Goal: Information Seeking & Learning: Learn about a topic

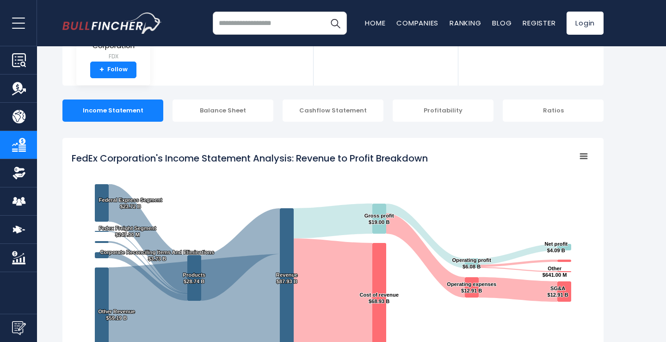
scroll to position [72, 0]
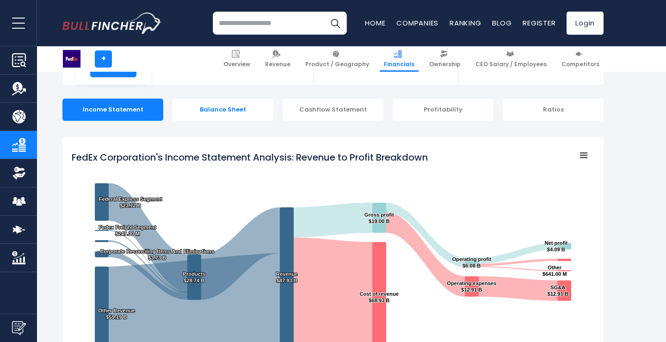
click at [249, 117] on div "Balance Sheet" at bounding box center [223, 110] width 101 height 22
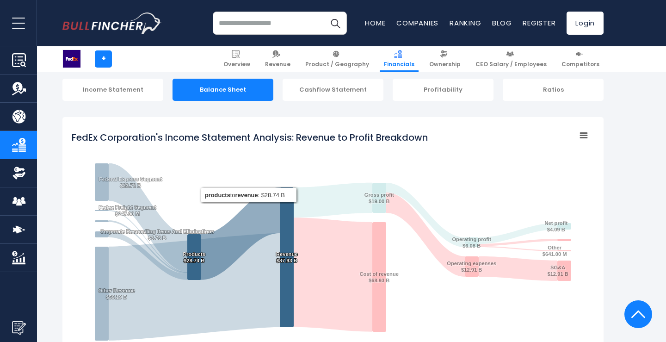
scroll to position [1016, 0]
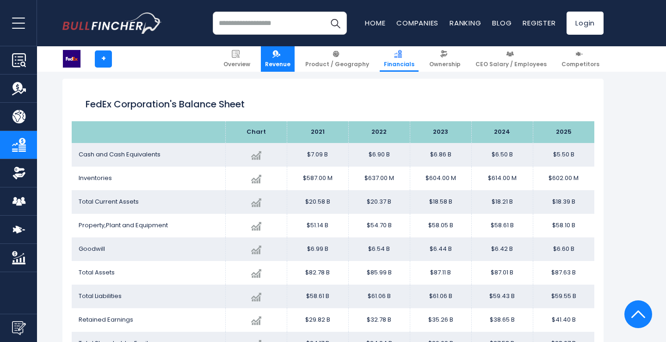
click at [295, 58] on link "Revenue" at bounding box center [278, 58] width 34 height 25
click at [280, 56] on img at bounding box center [277, 54] width 8 height 8
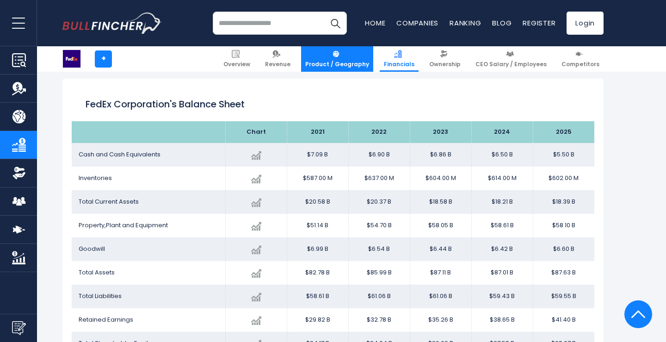
click at [328, 61] on span "Product / Geography" at bounding box center [337, 64] width 64 height 7
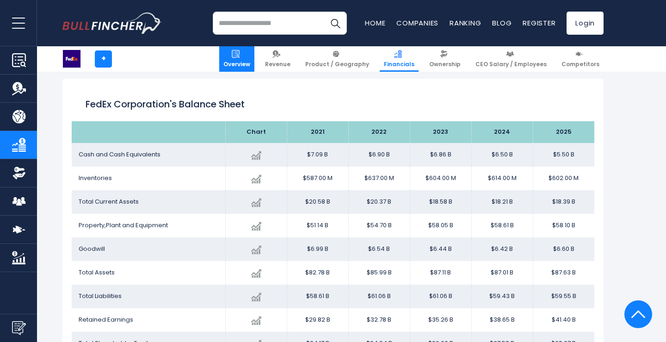
click at [254, 56] on link "Overview" at bounding box center [236, 58] width 35 height 25
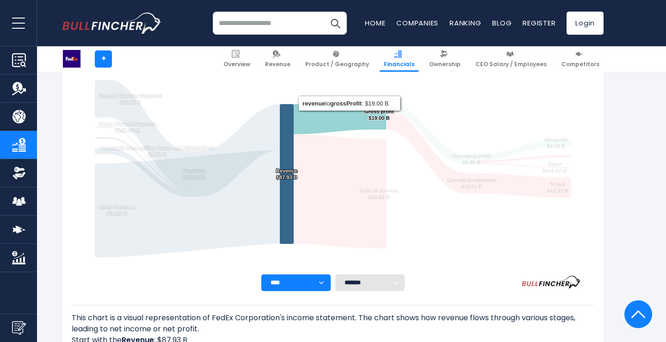
scroll to position [177, 0]
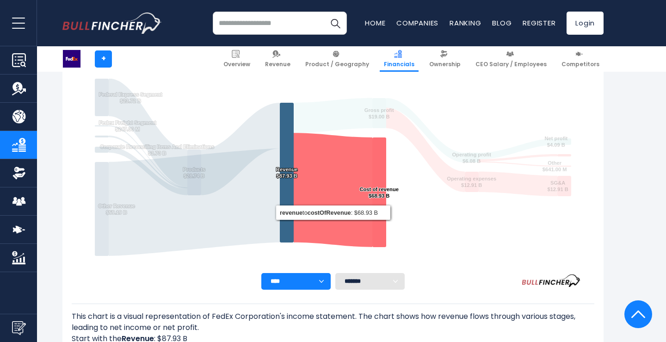
click at [312, 280] on select "**** **** **** **** **** ****" at bounding box center [295, 281] width 69 height 17
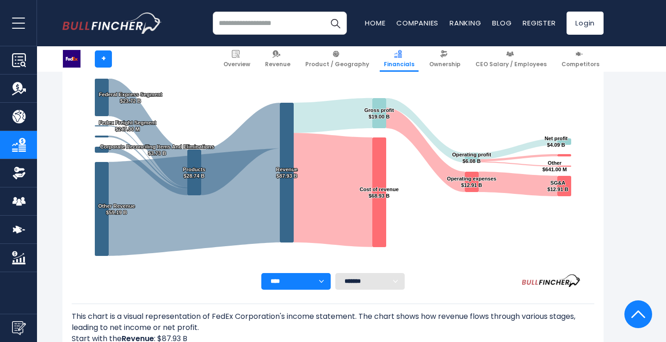
click at [361, 281] on select "******* ** ** ** **" at bounding box center [369, 281] width 69 height 17
click at [348, 49] on link "Product / Geography" at bounding box center [337, 58] width 72 height 25
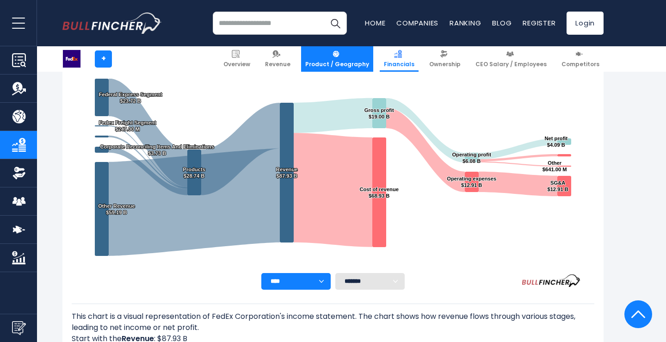
click at [348, 49] on link "Product / Geography" at bounding box center [337, 58] width 72 height 25
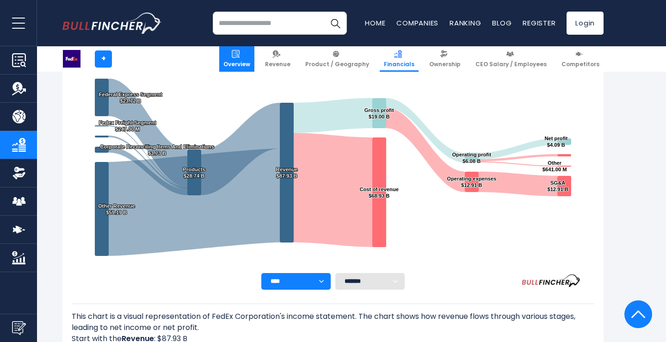
click at [240, 56] on img at bounding box center [236, 54] width 8 height 8
click at [250, 61] on span "Overview" at bounding box center [236, 64] width 27 height 7
click at [10, 96] on link "Revenue" at bounding box center [18, 88] width 37 height 28
click at [251, 29] on input "search" at bounding box center [280, 23] width 134 height 23
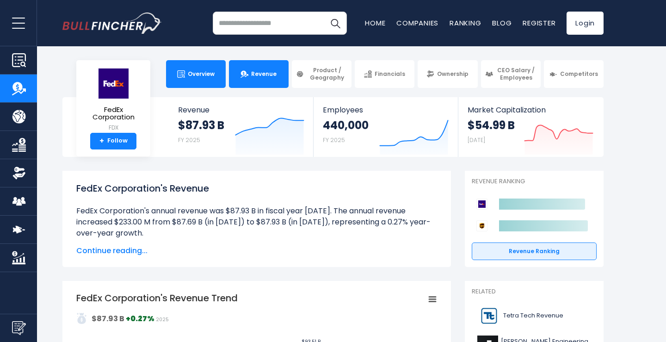
click at [202, 68] on link "Overview" at bounding box center [196, 74] width 60 height 28
click at [195, 83] on link "Overview" at bounding box center [196, 74] width 60 height 28
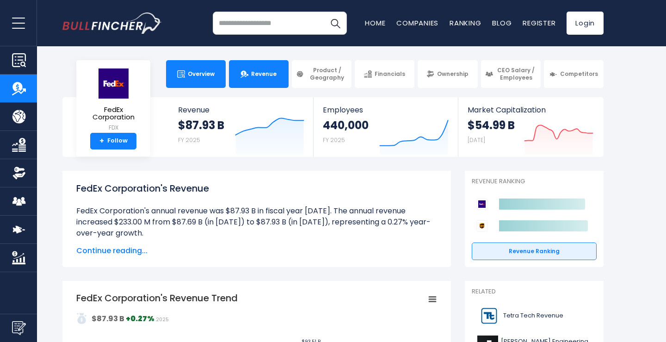
click at [195, 83] on link "Overview" at bounding box center [196, 74] width 60 height 28
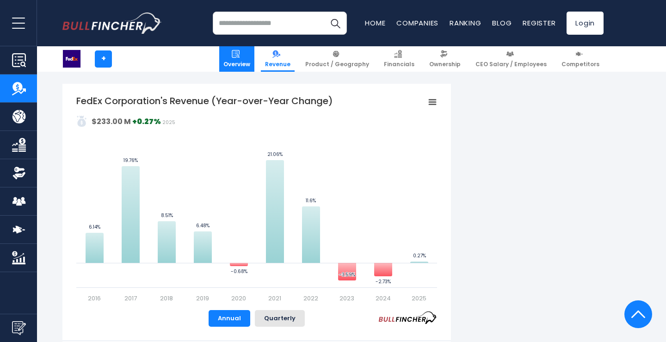
scroll to position [546, 0]
